Goal: Download file/media

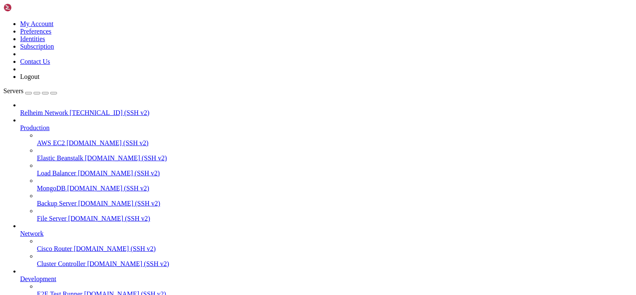
type input "/var/log"
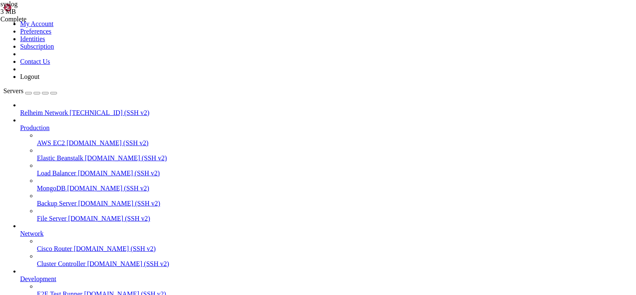
scroll to position [648, 0]
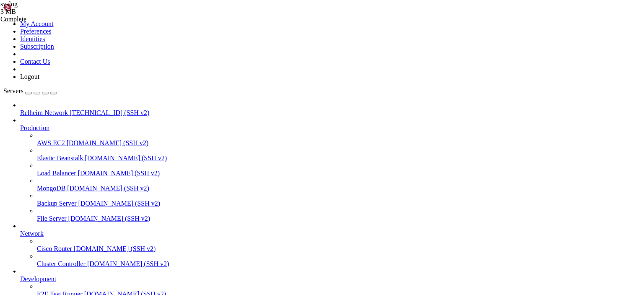
drag, startPoint x: 205, startPoint y: 1002, endPoint x: 8, endPoint y: 804, distance: 279.9
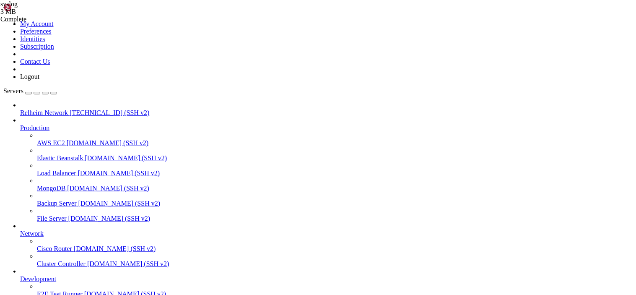
drag, startPoint x: 191, startPoint y: 779, endPoint x: 69, endPoint y: 1008, distance: 259.9
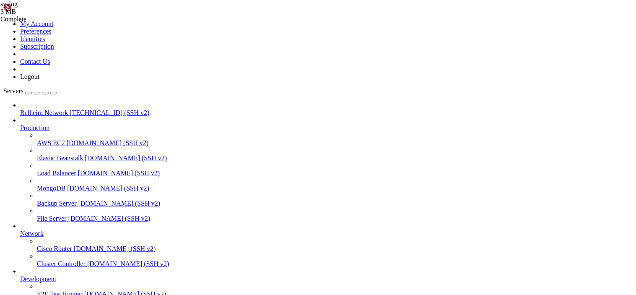
drag, startPoint x: 133, startPoint y: 1004, endPoint x: 6, endPoint y: 779, distance: 258.7
copy div "14:38:04.396465 IP NIF4.25565 > 182.62.163.225.19574: Flags [P.], seq 5953990:5…"
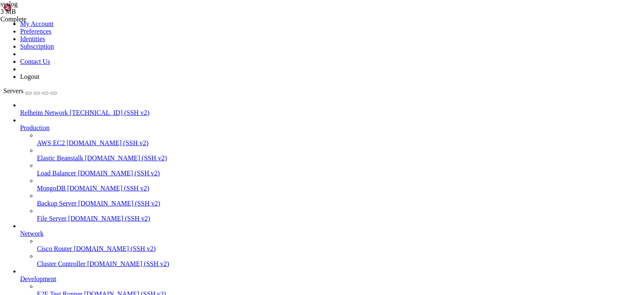
drag, startPoint x: 73, startPoint y: 1013, endPoint x: 161, endPoint y: 951, distance: 108.2
drag, startPoint x: 186, startPoint y: 1001, endPoint x: 5, endPoint y: 854, distance: 232.8
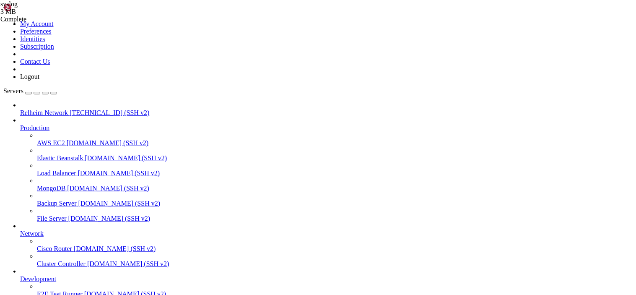
drag, startPoint x: 6, startPoint y: 853, endPoint x: 184, endPoint y: 982, distance: 219.4
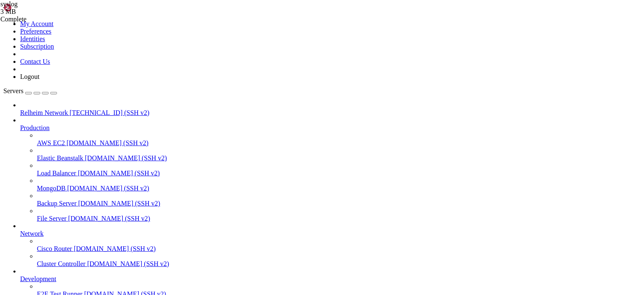
scroll to position [1276461, 0]
drag, startPoint x: 163, startPoint y: 1000, endPoint x: 10, endPoint y: 859, distance: 208.4
drag, startPoint x: 81, startPoint y: 1014, endPoint x: 152, endPoint y: 1016, distance: 71.2
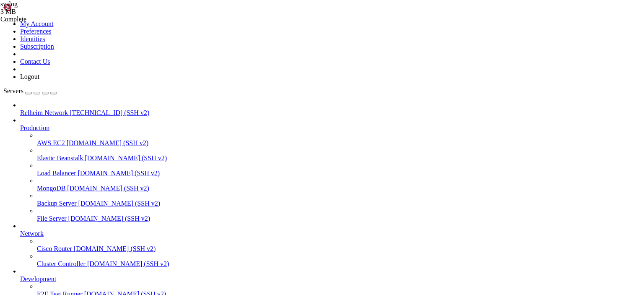
drag, startPoint x: 86, startPoint y: 1007, endPoint x: 6, endPoint y: 860, distance: 167.0
